Goal: Information Seeking & Learning: Find specific fact

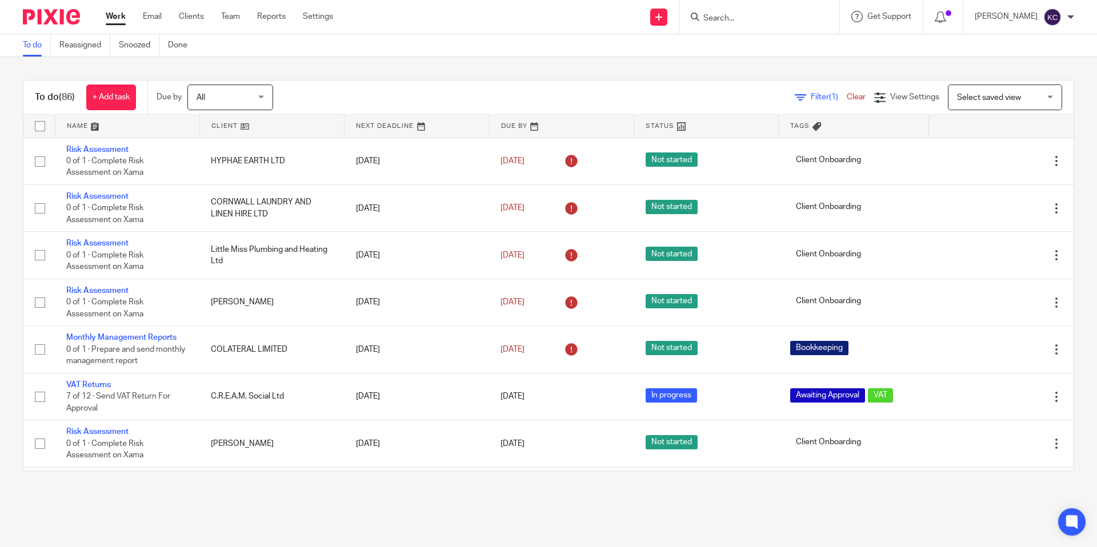
click at [787, 9] on div at bounding box center [759, 17] width 160 height 34
click at [786, 18] on input "Search" at bounding box center [753, 19] width 103 height 10
click at [771, 17] on input "bumble" at bounding box center [753, 19] width 103 height 10
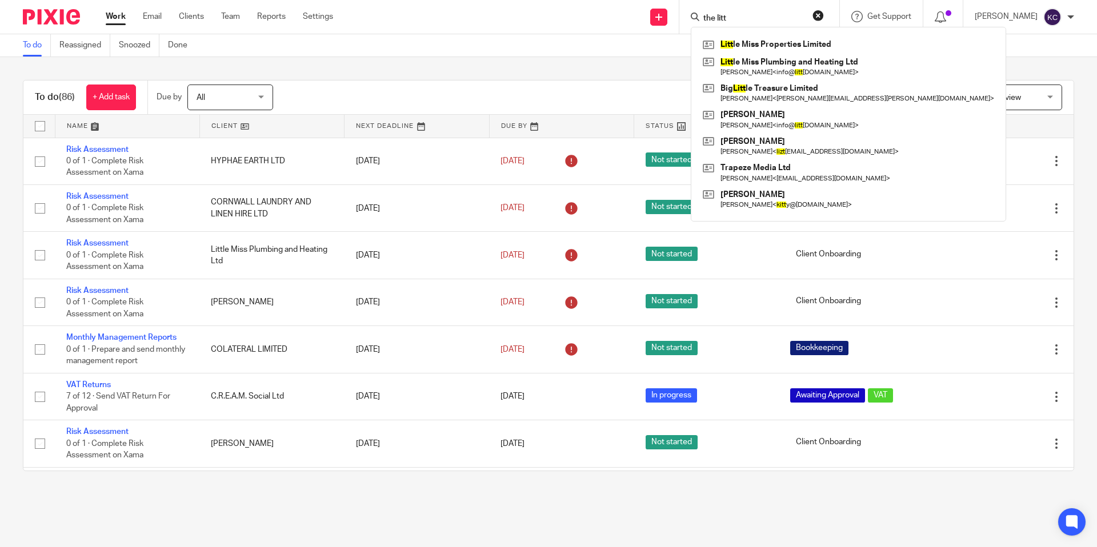
type input "the litt"
click at [1010, 48] on div "To do Reassigned Snoozed Done" at bounding box center [548, 45] width 1097 height 23
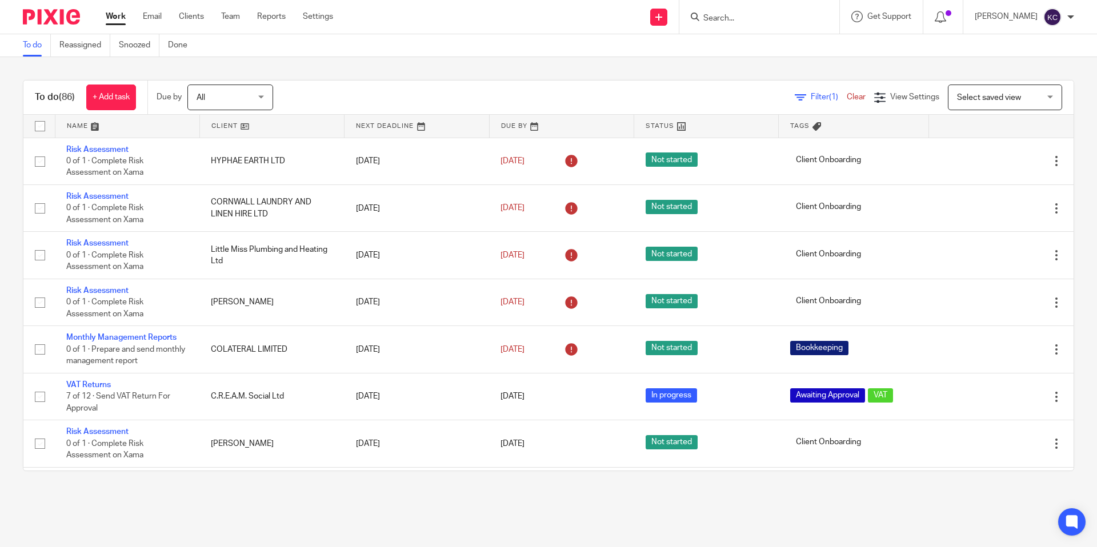
click at [201, 10] on div "Work Email Clients Team Reports Settings Work Email Clients Team Reports Settin…" at bounding box center [222, 17] width 256 height 34
click at [202, 16] on link "Clients" at bounding box center [191, 16] width 25 height 11
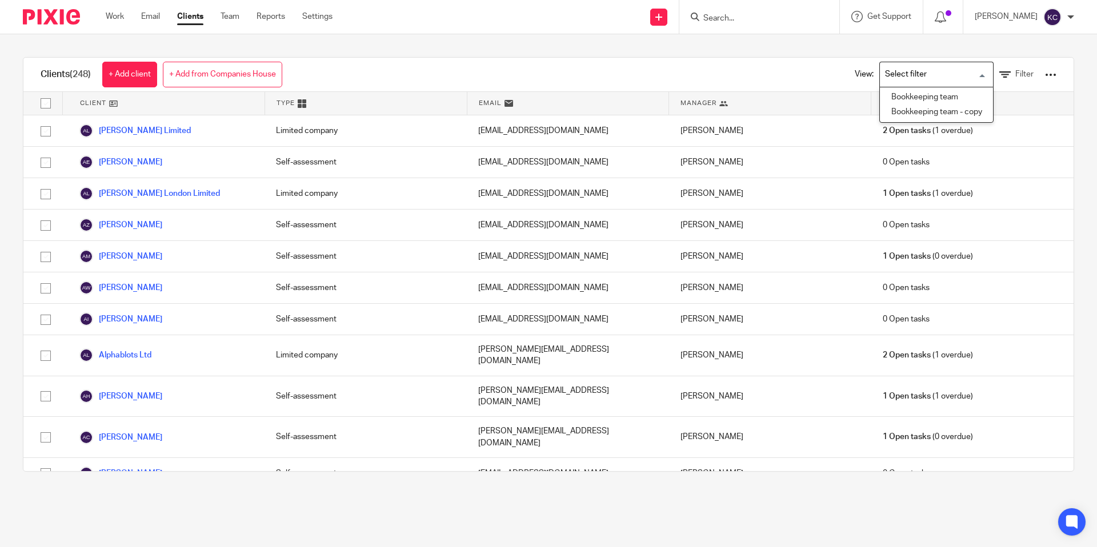
click at [984, 77] on input "Search for option" at bounding box center [934, 75] width 106 height 20
click at [1009, 77] on icon at bounding box center [1004, 74] width 11 height 11
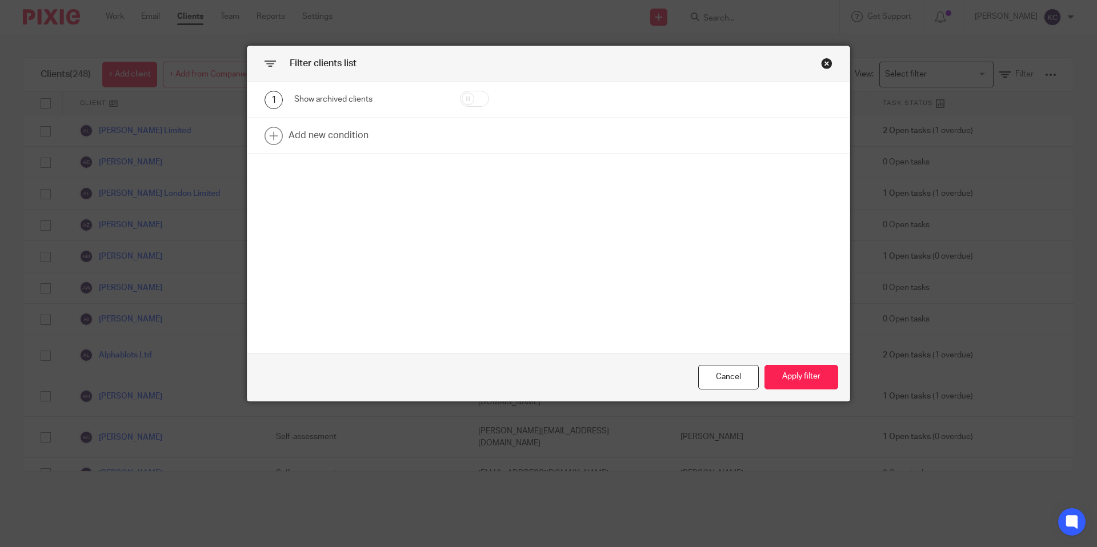
click at [485, 104] on input "checkbox" at bounding box center [474, 99] width 29 height 16
checkbox input "true"
click at [795, 381] on button "Apply filter" at bounding box center [802, 377] width 74 height 25
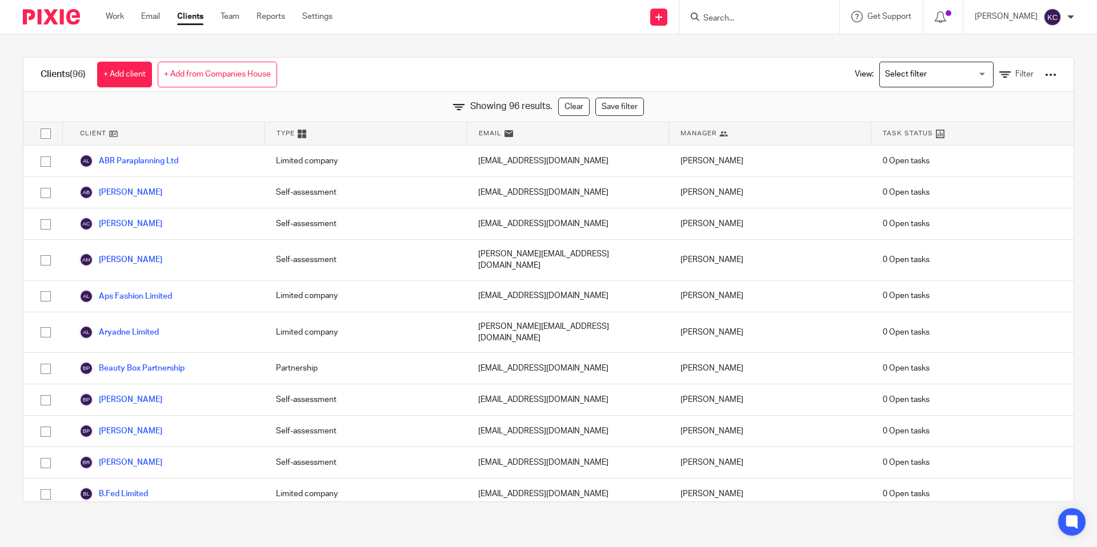
click at [736, 18] on input "Search" at bounding box center [753, 19] width 103 height 10
type input "little bumble"
click button "submit" at bounding box center [0, 0] width 0 height 0
click at [799, 11] on form "little bumble" at bounding box center [763, 17] width 122 height 14
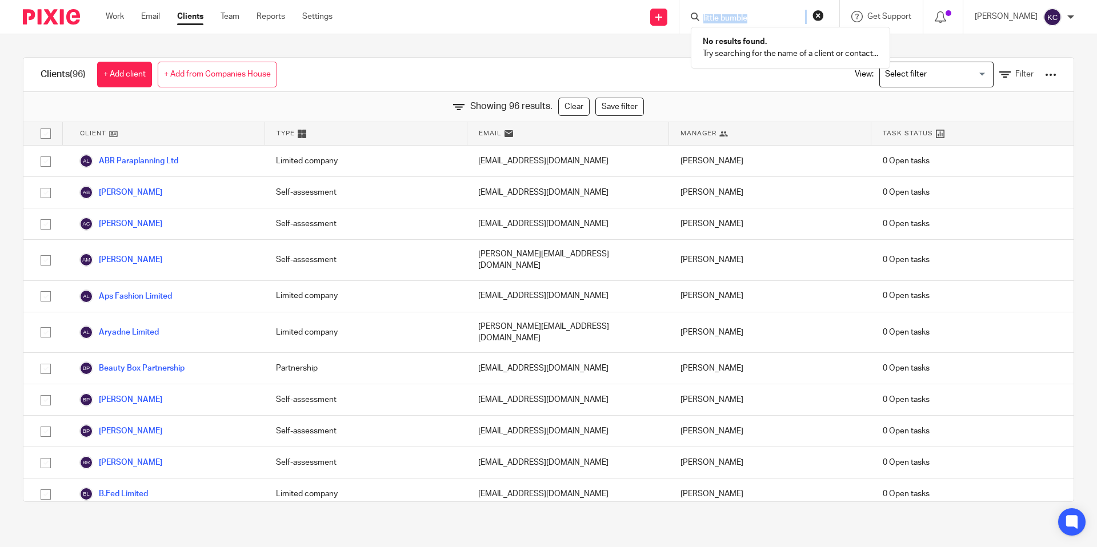
click at [799, 11] on form "little bumble" at bounding box center [763, 17] width 122 height 14
click at [781, 14] on input "little bumble" at bounding box center [753, 19] width 103 height 10
click at [824, 15] on button "reset" at bounding box center [818, 15] width 11 height 11
click at [791, 21] on input "Search" at bounding box center [753, 19] width 103 height 10
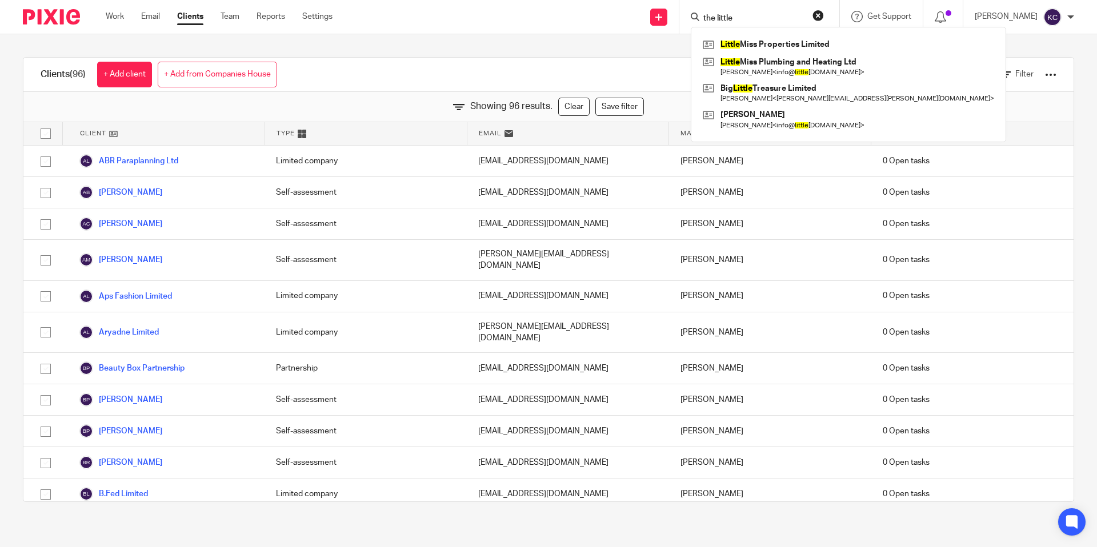
click button "submit" at bounding box center [0, 0] width 0 height 0
click at [777, 19] on input "the little" at bounding box center [753, 19] width 103 height 10
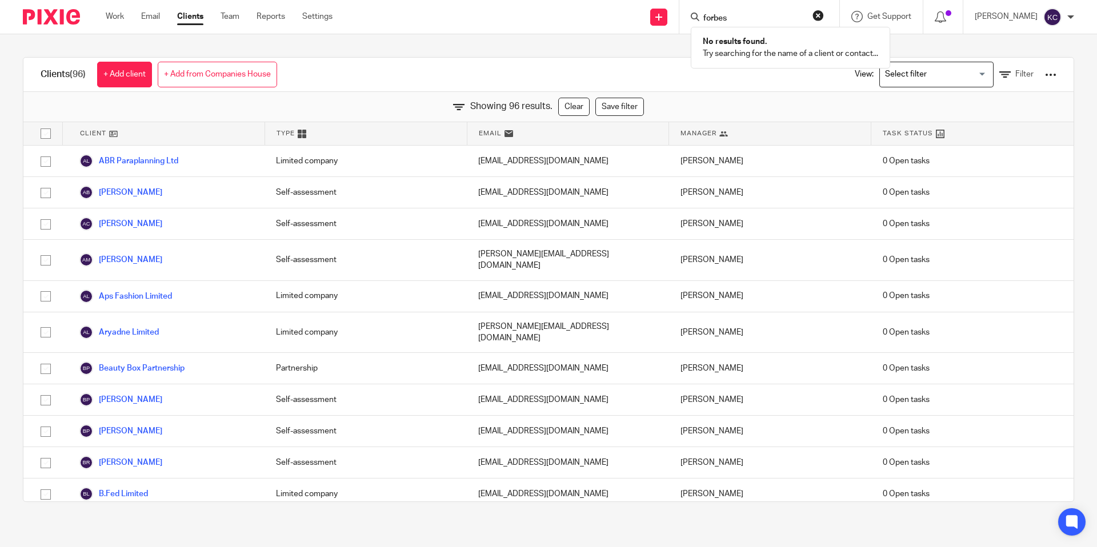
type input "forbes"
click at [824, 12] on button "reset" at bounding box center [818, 15] width 11 height 11
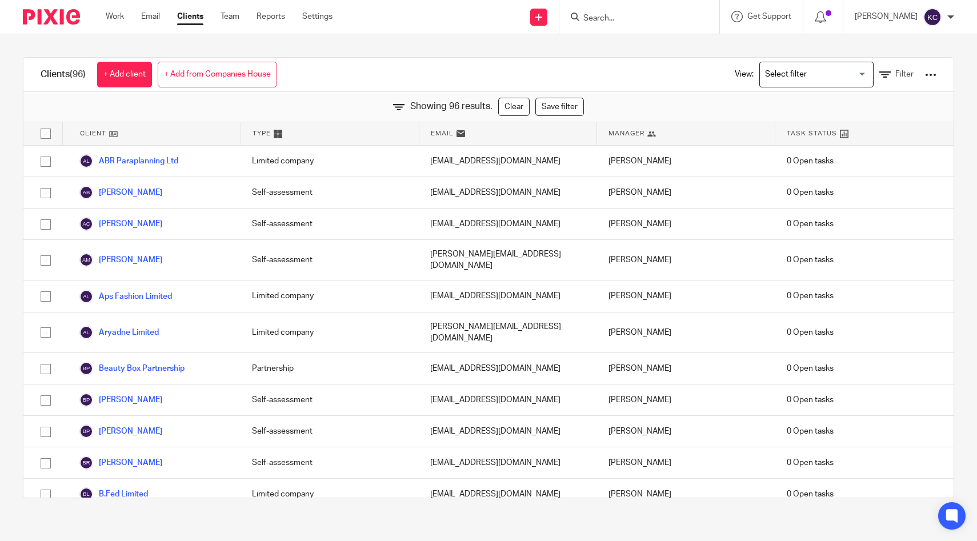
click at [675, 15] on input "Search" at bounding box center [633, 19] width 103 height 10
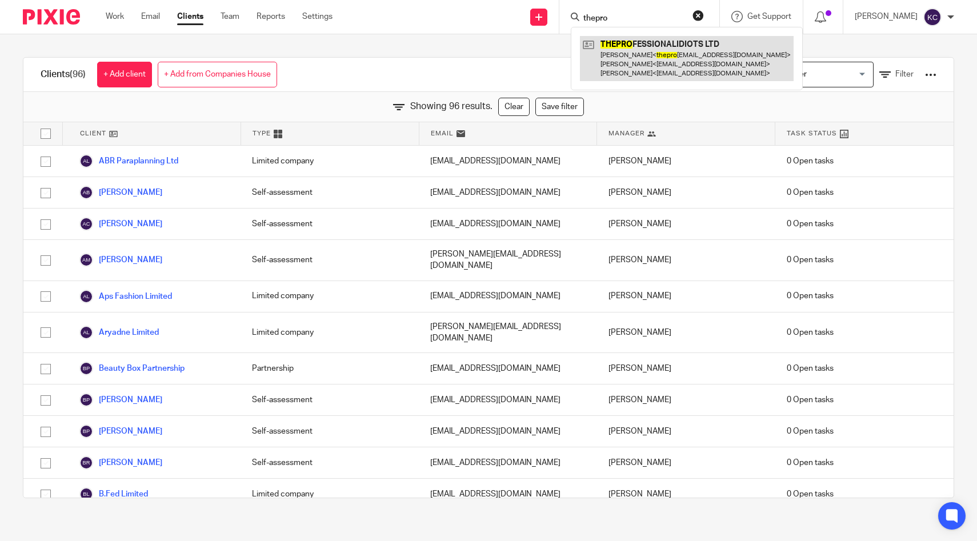
type input "thepro"
click at [607, 55] on link at bounding box center [687, 58] width 214 height 45
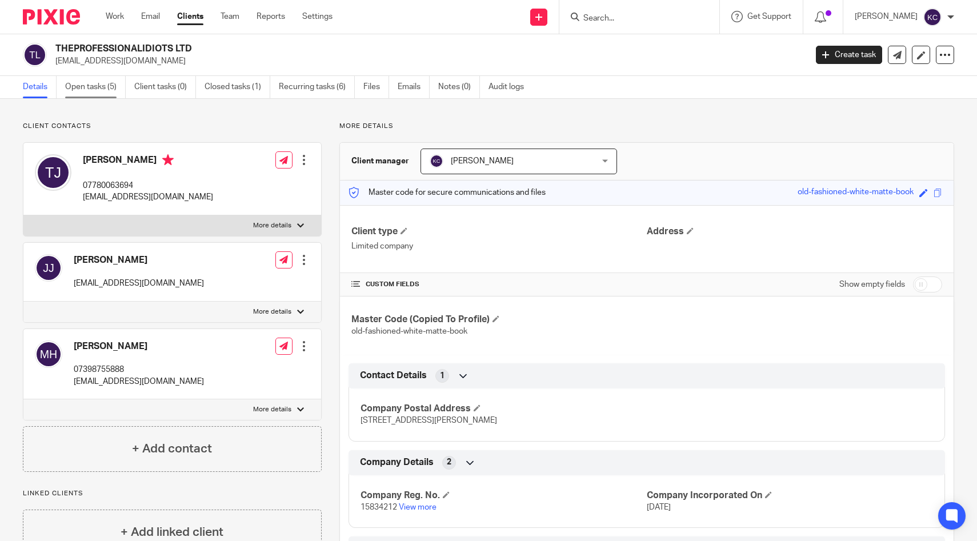
click at [98, 85] on link "Open tasks (5)" at bounding box center [95, 87] width 61 height 22
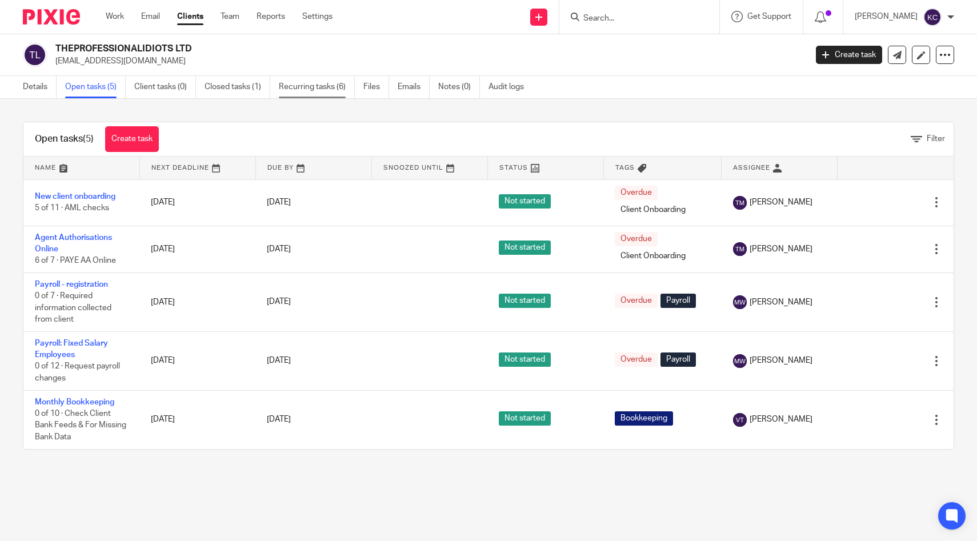
click at [325, 89] on link "Recurring tasks (6)" at bounding box center [317, 87] width 76 height 22
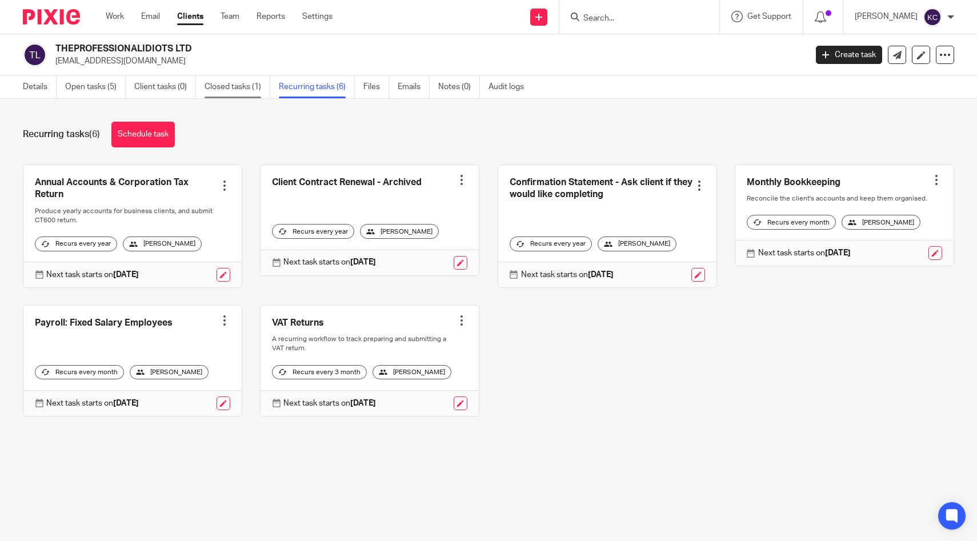
click at [241, 85] on link "Closed tasks (1)" at bounding box center [238, 87] width 66 height 22
click at [225, 86] on link "Closed tasks (1)" at bounding box center [238, 87] width 66 height 22
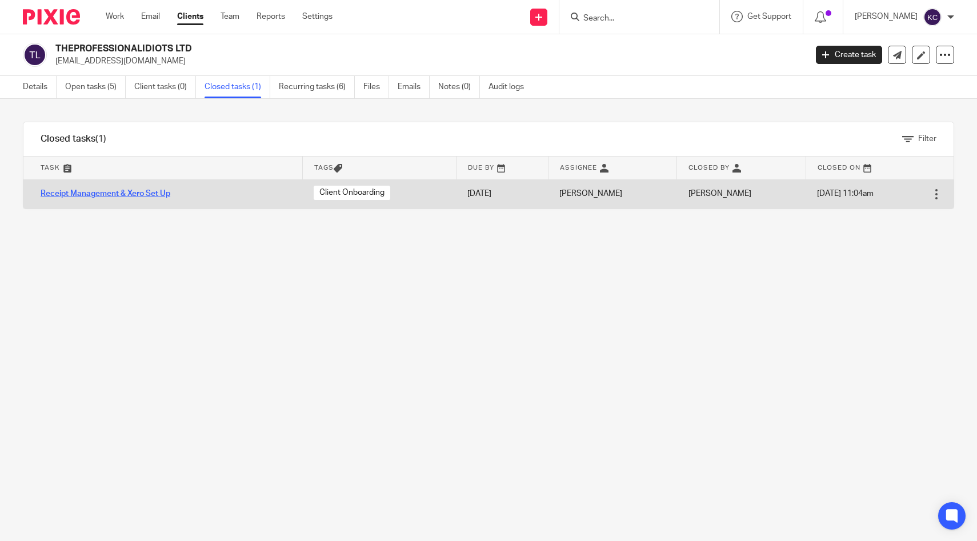
click at [139, 192] on link "Receipt Management & Xero Set Up" at bounding box center [106, 194] width 130 height 8
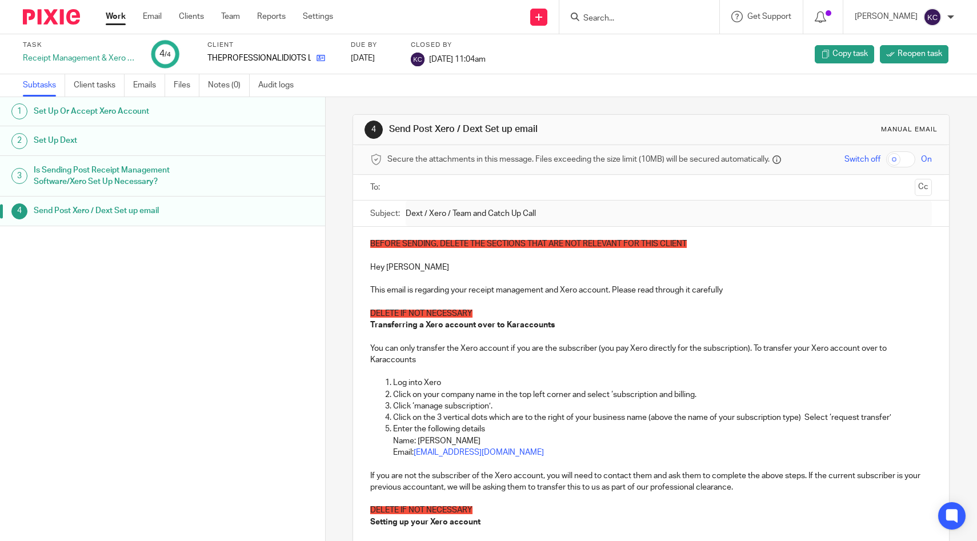
click at [317, 59] on icon at bounding box center [321, 58] width 9 height 9
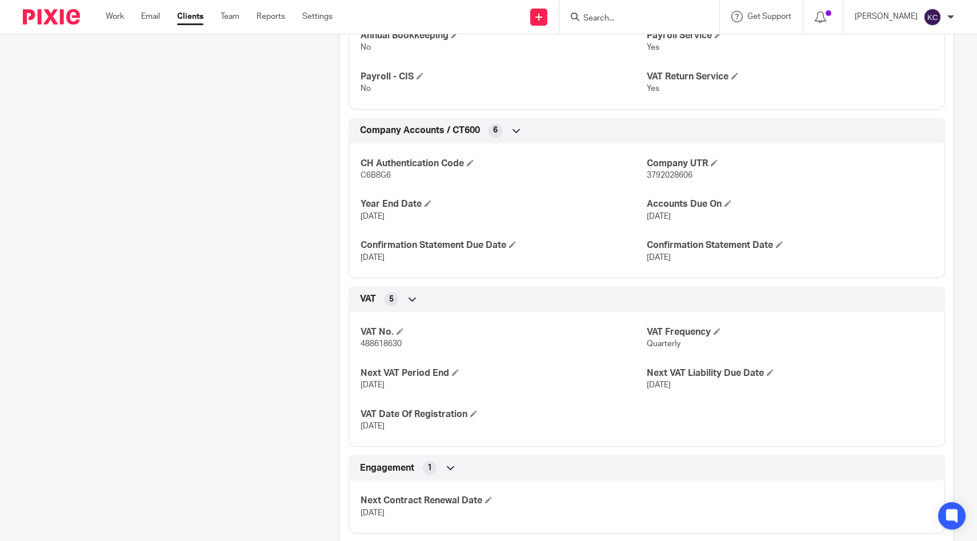
scroll to position [653, 0]
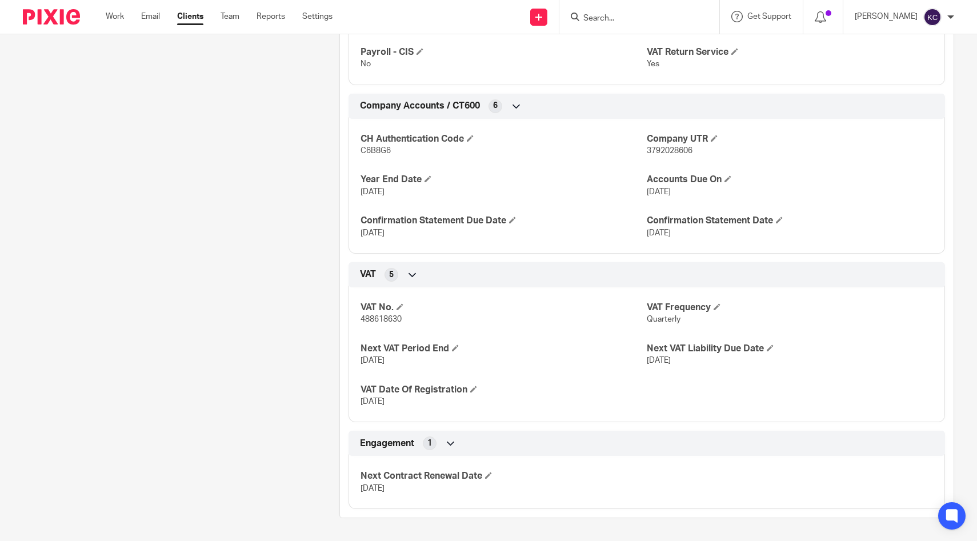
click at [382, 316] on span "488618630" at bounding box center [381, 319] width 41 height 8
copy span "488618630"
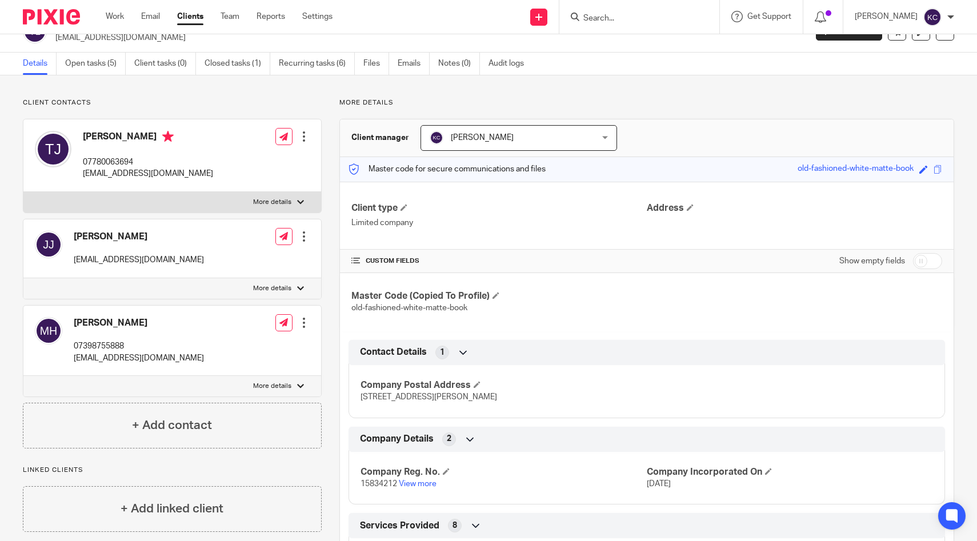
scroll to position [0, 0]
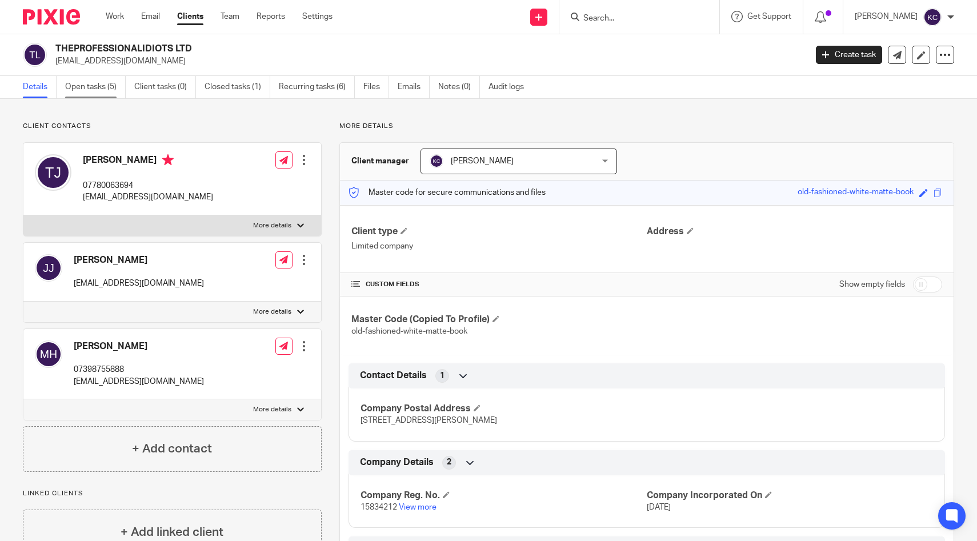
click at [101, 79] on link "Open tasks (5)" at bounding box center [95, 87] width 61 height 22
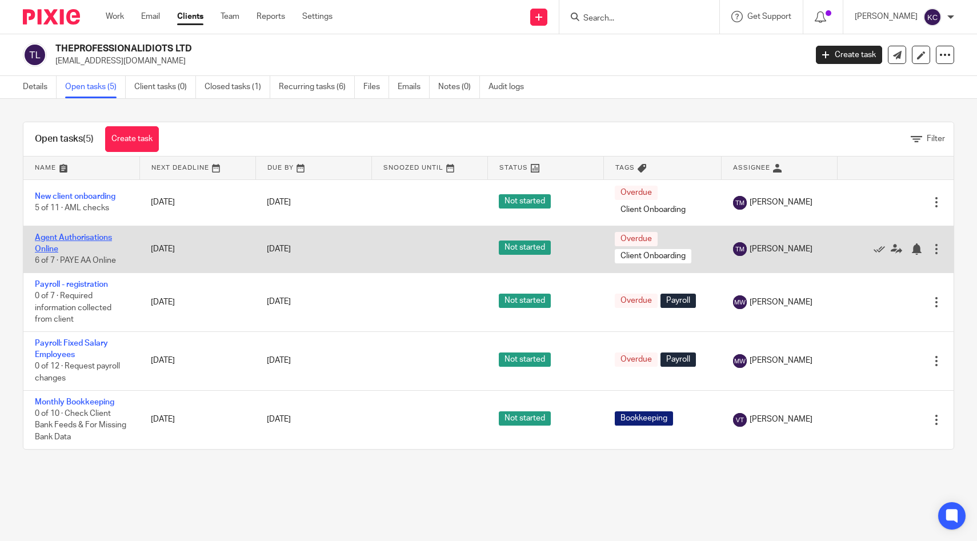
click at [57, 239] on link "Agent Authorisations Online" at bounding box center [73, 243] width 77 height 19
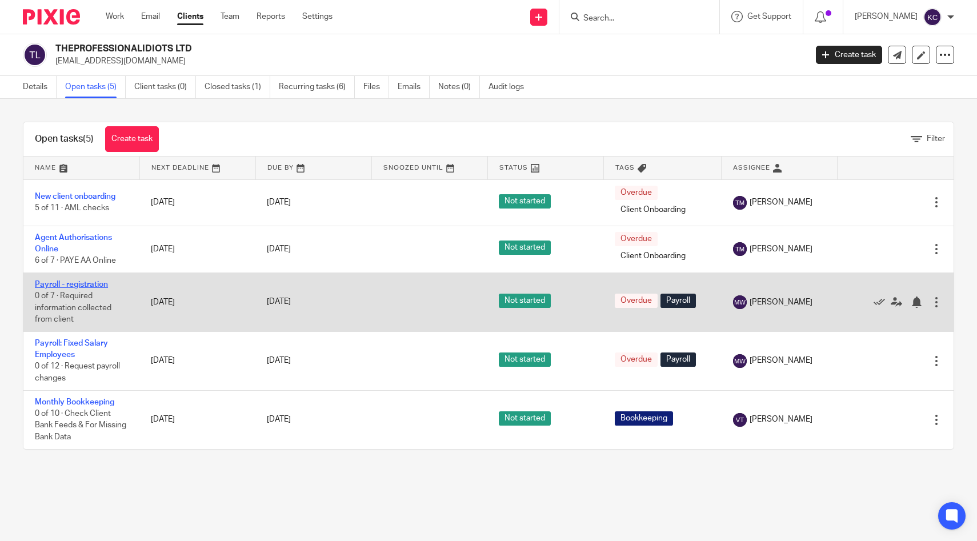
click at [96, 281] on link "Payroll - registration" at bounding box center [71, 285] width 73 height 8
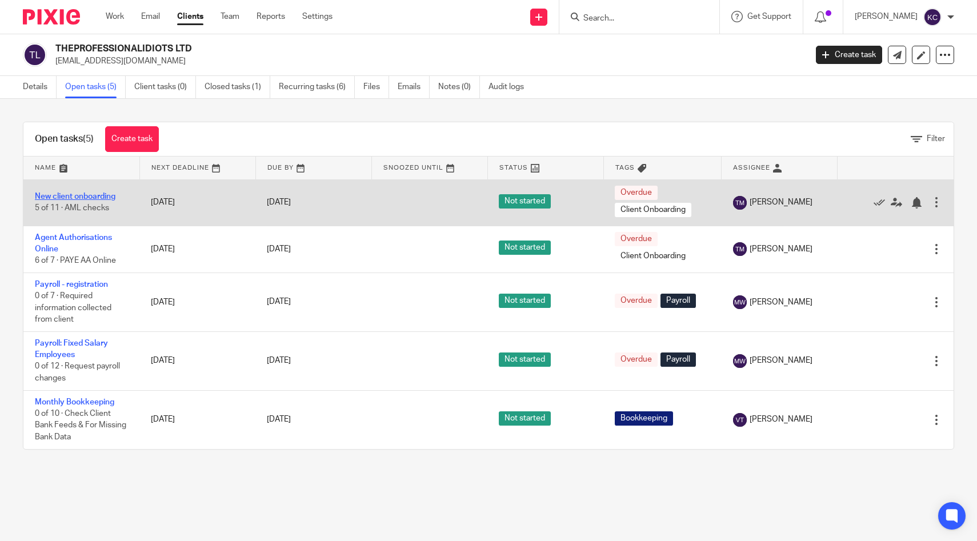
click at [101, 193] on link "New client onboarding" at bounding box center [75, 197] width 81 height 8
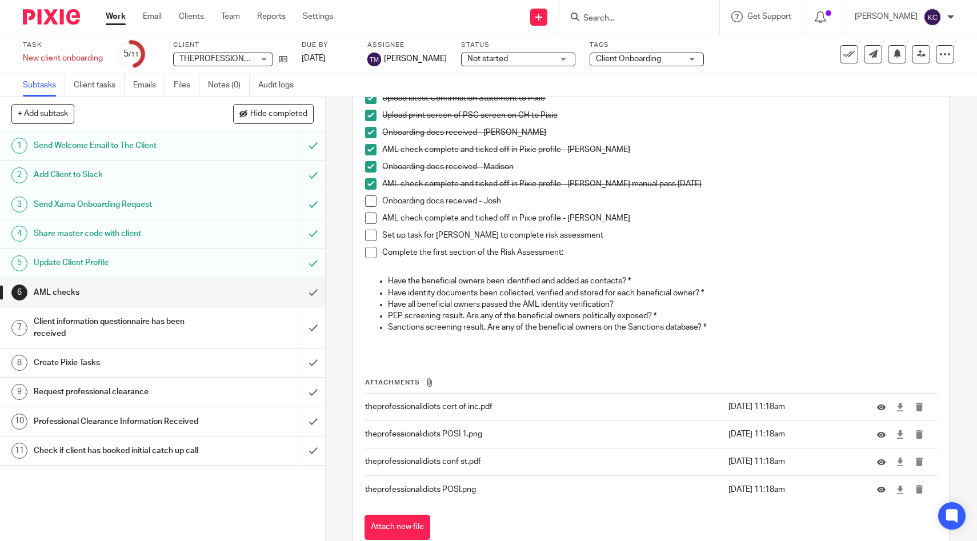
scroll to position [118, 0]
click at [281, 61] on icon at bounding box center [283, 59] width 9 height 9
click at [288, 58] on div "Task New client onboarding Save New client onboarding 5 /11 Client THEPROFESSIO…" at bounding box center [411, 54] width 776 height 27
click at [285, 57] on icon at bounding box center [283, 59] width 9 height 9
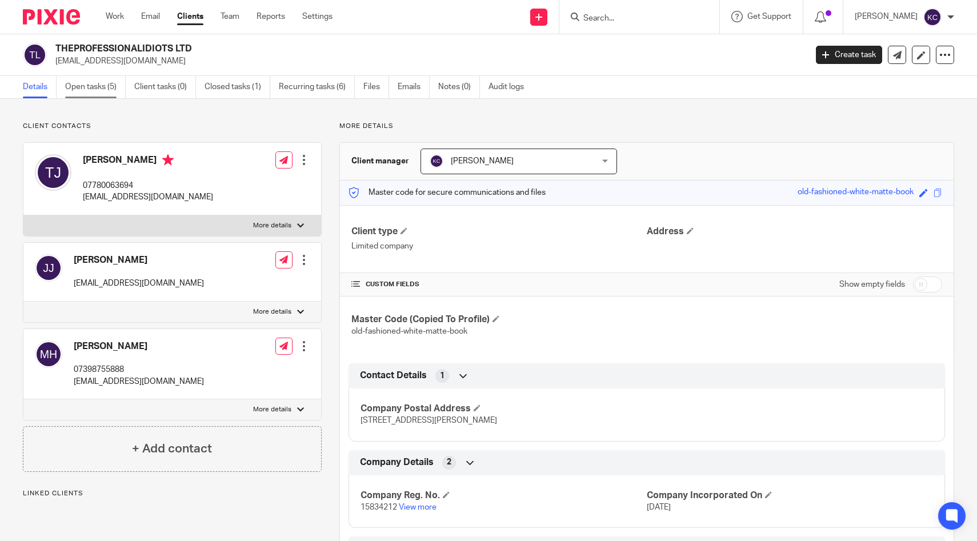
click at [99, 86] on link "Open tasks (5)" at bounding box center [95, 87] width 61 height 22
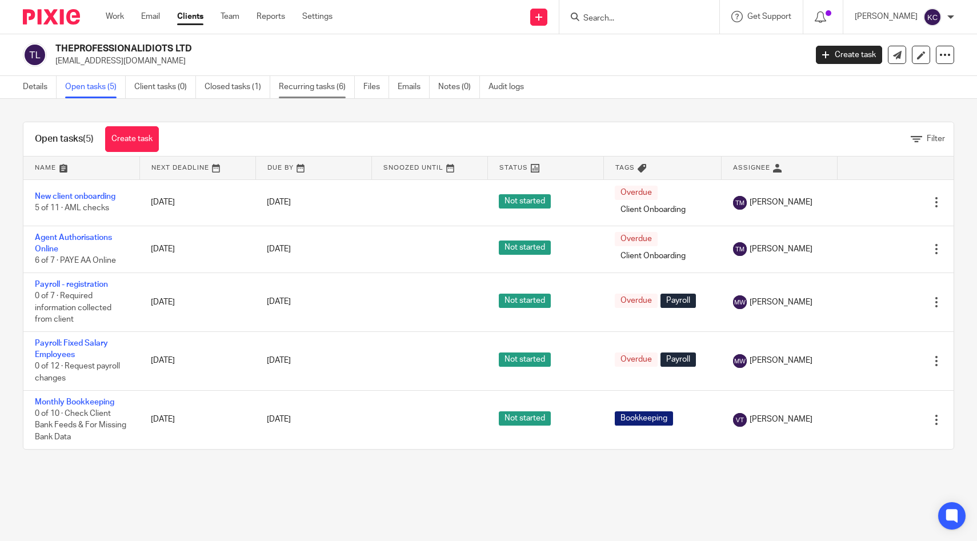
click at [325, 94] on link "Recurring tasks (6)" at bounding box center [317, 87] width 76 height 22
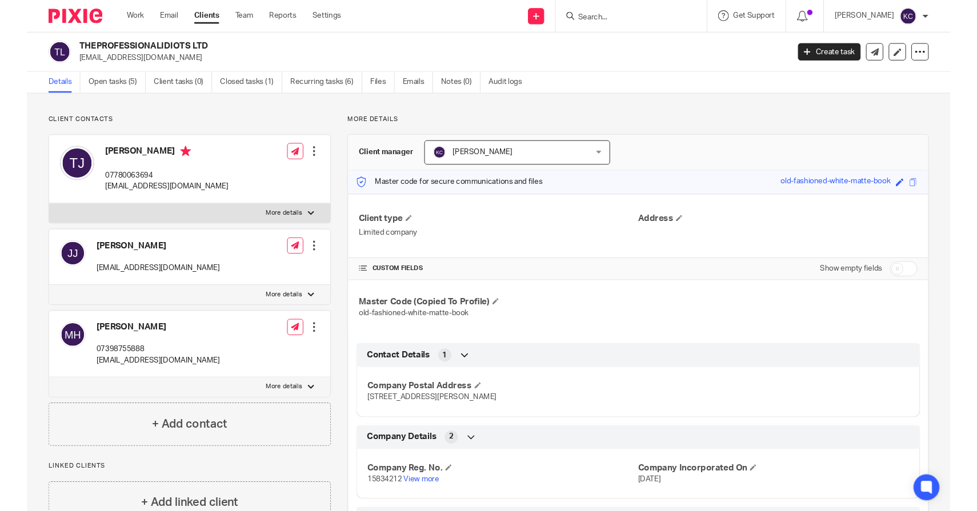
scroll to position [26, 0]
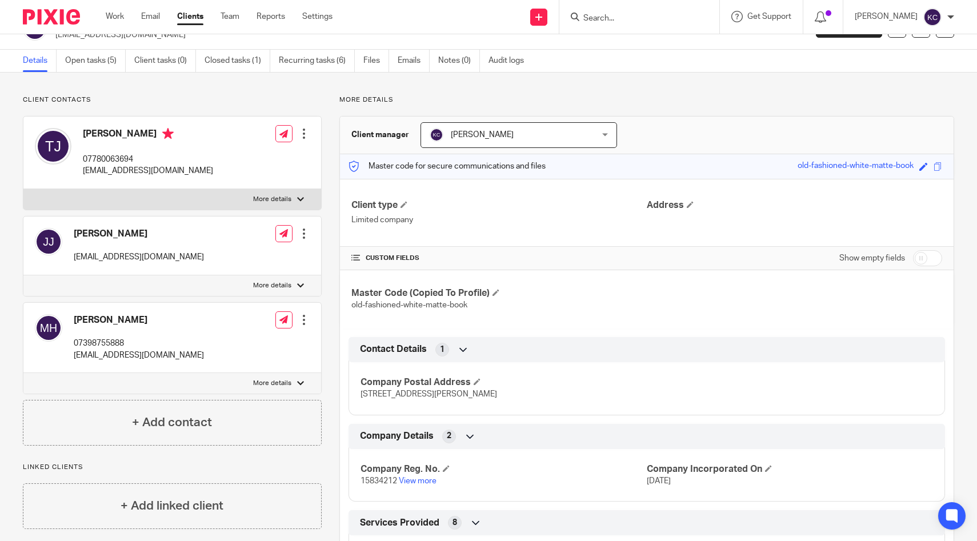
click at [149, 256] on p "joshjones592145@gmail.com" at bounding box center [139, 256] width 130 height 11
copy div "joshjones592145@gmail.com"
click at [117, 321] on h4 "Madison Harris" at bounding box center [139, 320] width 130 height 12
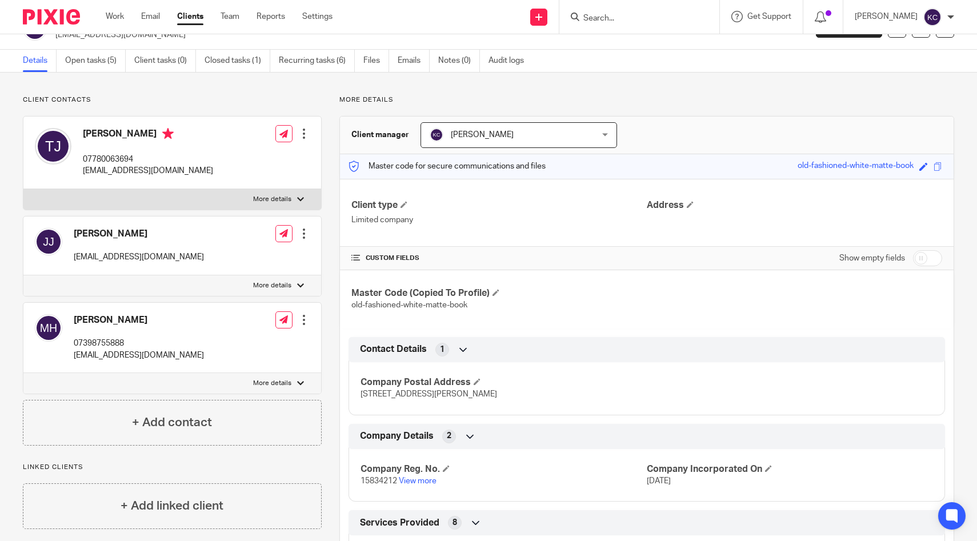
click at [117, 321] on h4 "Madison Harris" at bounding box center [139, 320] width 130 height 12
copy div "Madison Harris"
click at [135, 358] on p "madisonellieharris@outlook.com" at bounding box center [139, 355] width 130 height 11
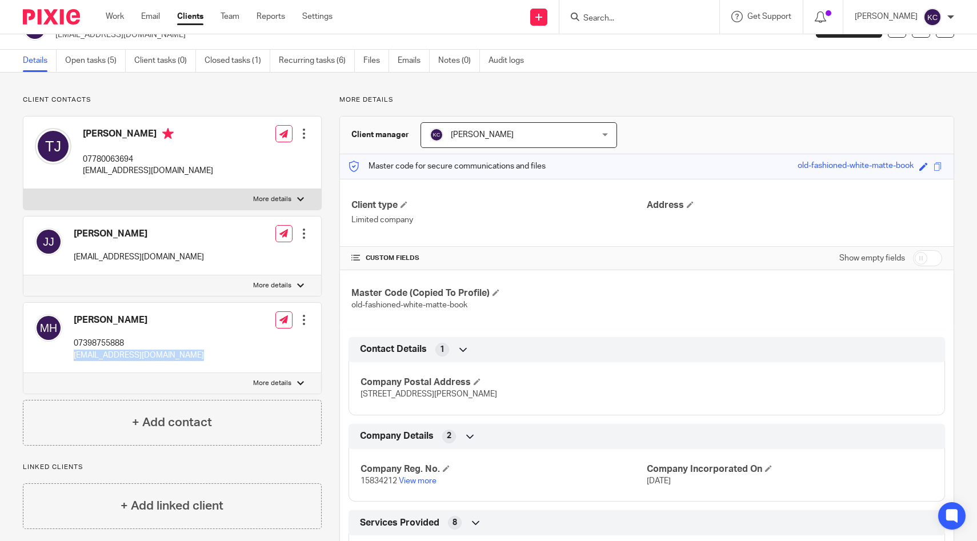
click at [135, 358] on p "madisonellieharris@outlook.com" at bounding box center [139, 355] width 130 height 11
copy div "madisonellieharris@outlook.com"
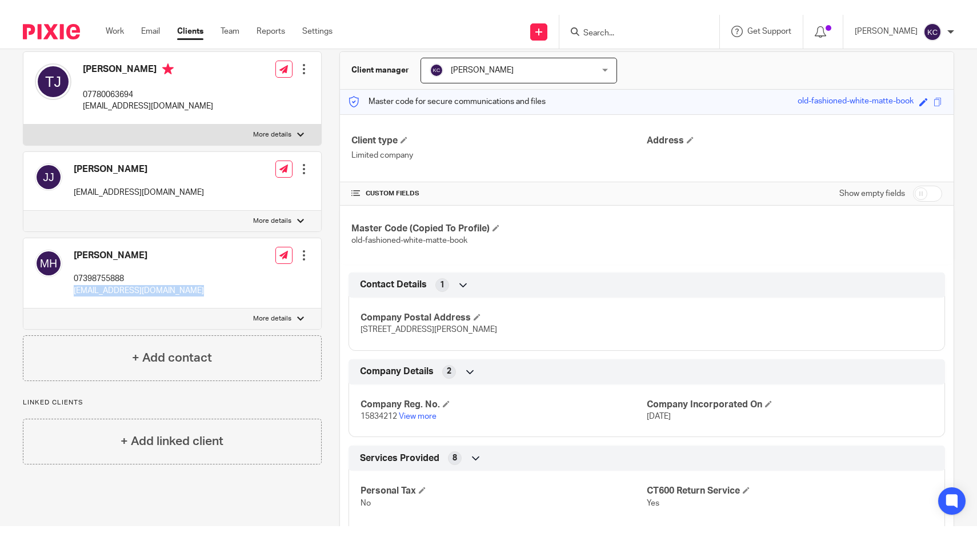
scroll to position [105, 0]
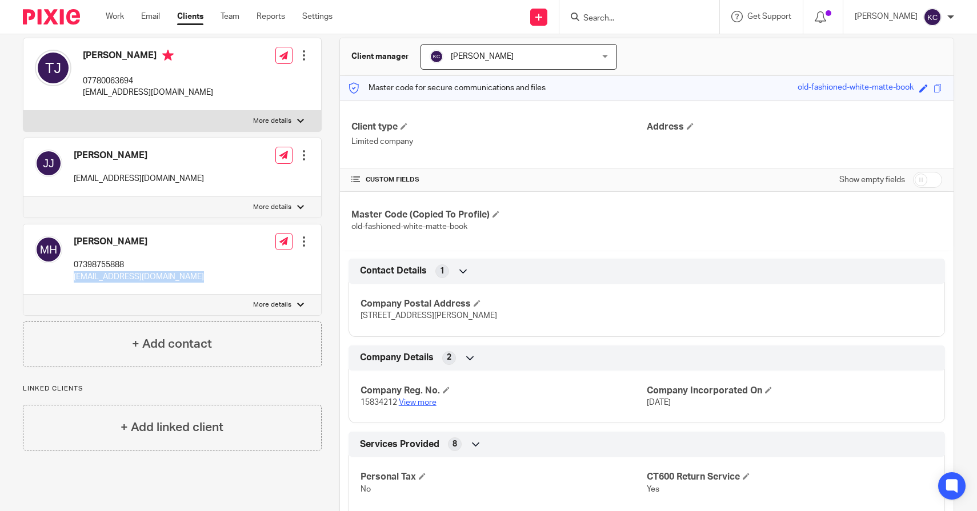
click at [416, 403] on link "View more" at bounding box center [418, 403] width 38 height 8
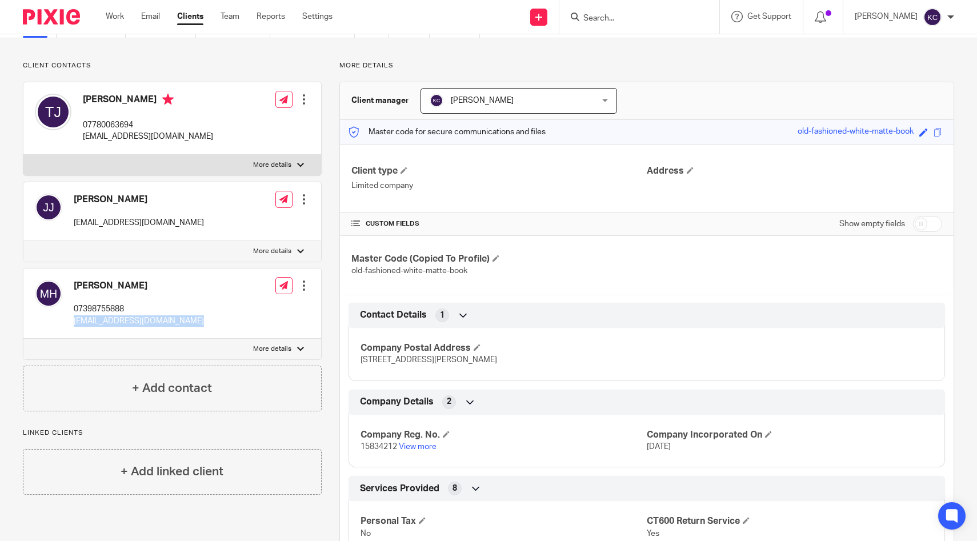
scroll to position [71, 0]
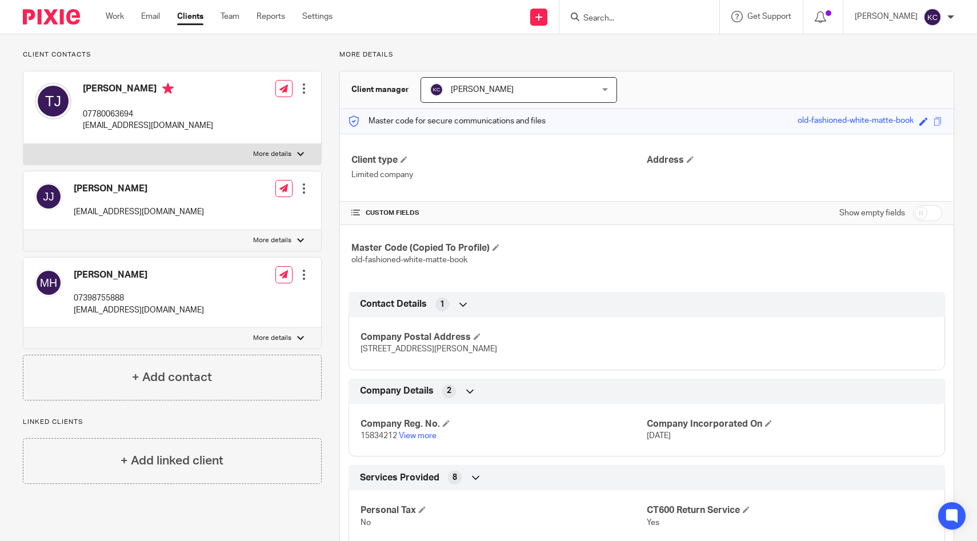
click at [123, 277] on h4 "Madison Harris" at bounding box center [139, 275] width 130 height 12
click at [138, 274] on h4 "Madison Harris" at bounding box center [139, 275] width 130 height 12
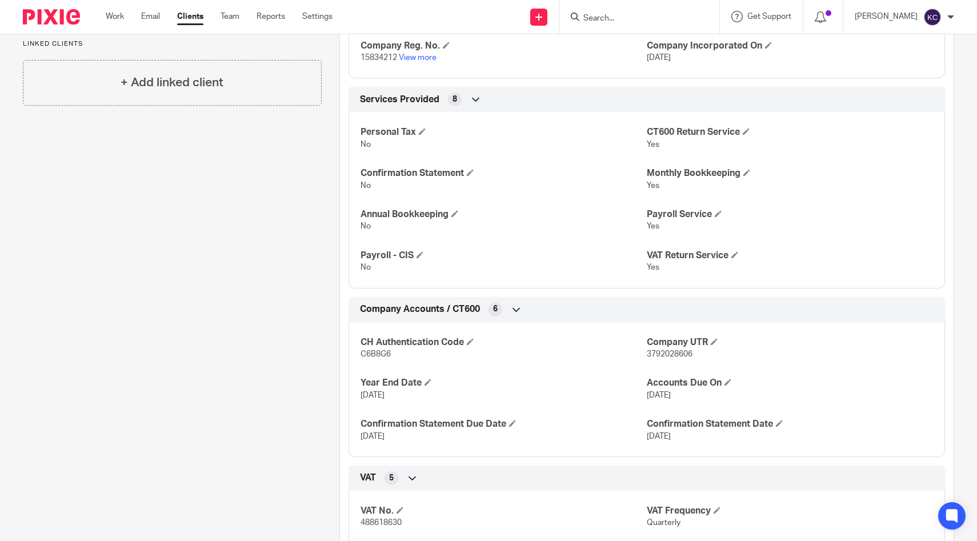
scroll to position [455, 0]
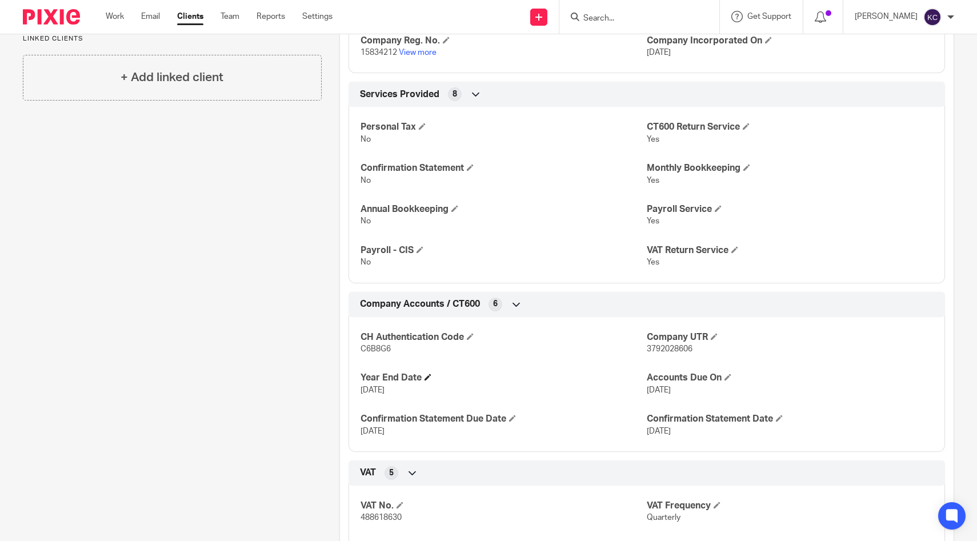
click at [393, 383] on h4 "Year End Date" at bounding box center [504, 378] width 286 height 12
click at [385, 391] on span "31 Jul 2025" at bounding box center [373, 390] width 24 height 8
click at [381, 381] on h4 "Year End Date" at bounding box center [504, 378] width 286 height 12
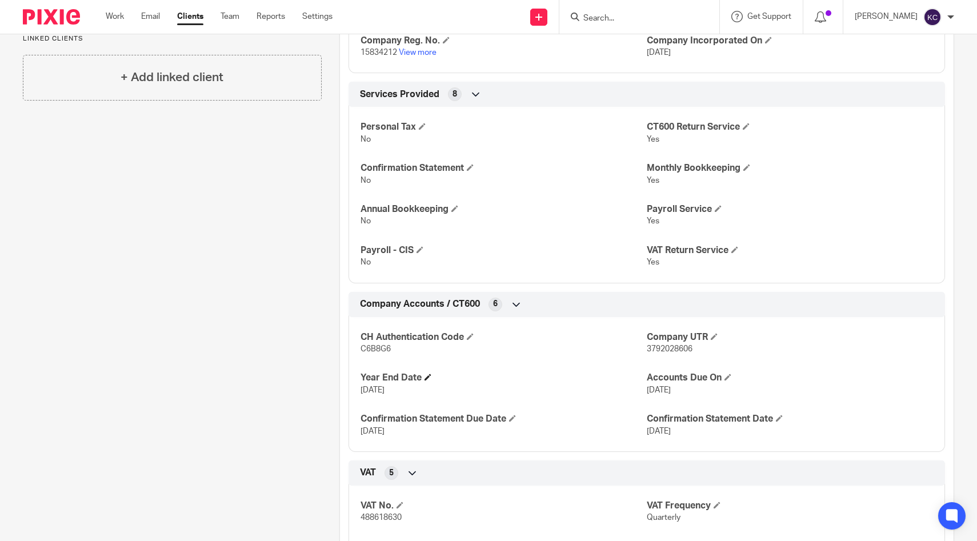
click at [381, 381] on h4 "Year End Date" at bounding box center [504, 378] width 286 height 12
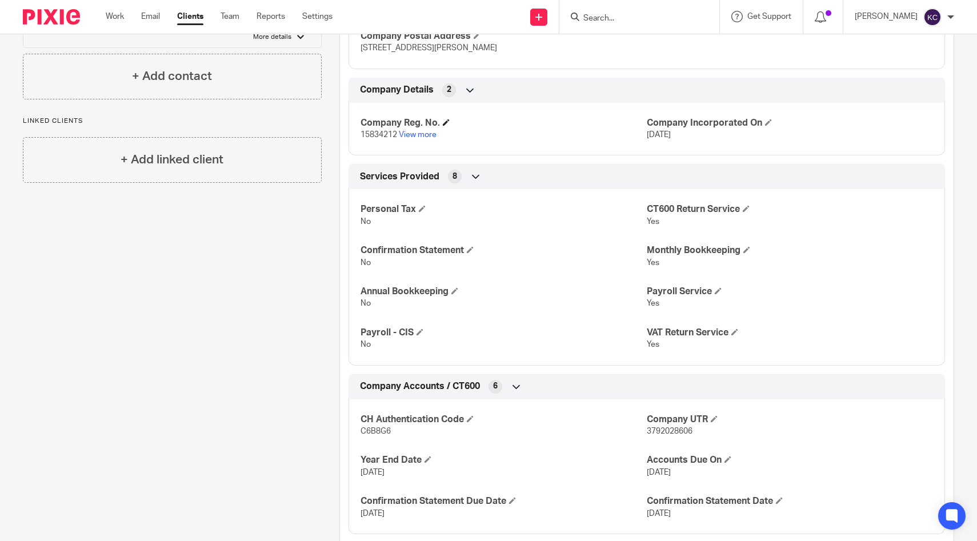
scroll to position [0, 0]
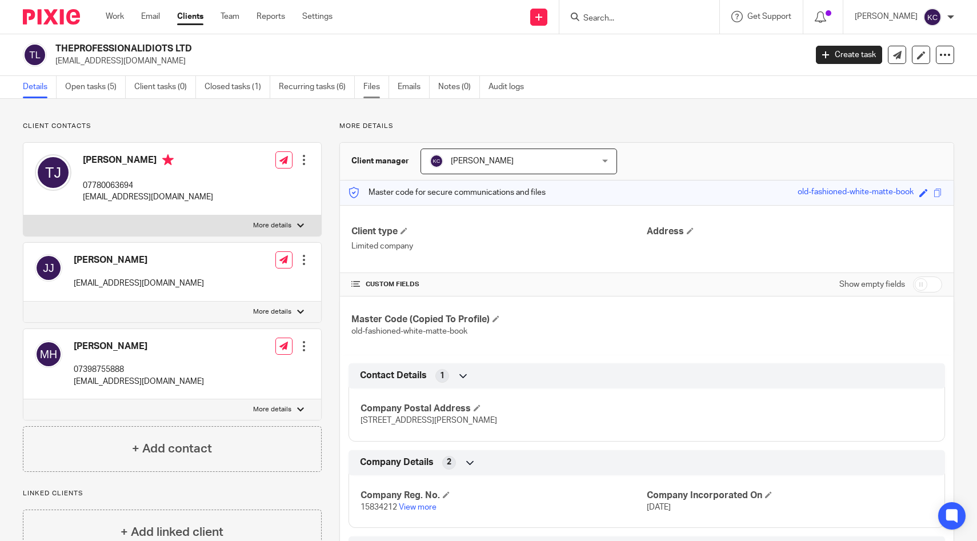
click at [379, 93] on link "Files" at bounding box center [376, 87] width 26 height 22
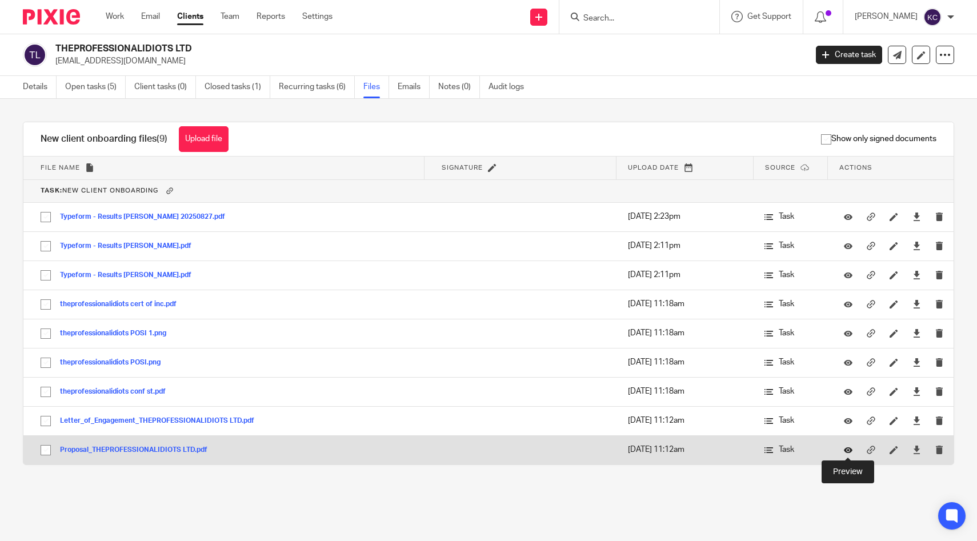
click at [847, 450] on icon at bounding box center [848, 450] width 9 height 9
